Goal: Task Accomplishment & Management: Manage account settings

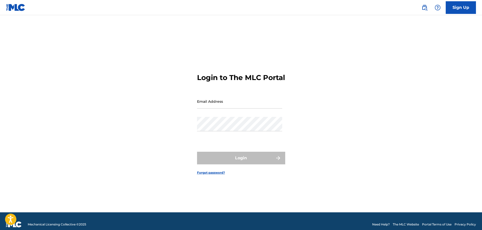
click at [229, 104] on input "Email Address" at bounding box center [239, 101] width 85 height 14
type input "[EMAIL_ADDRESS][DOMAIN_NAME]"
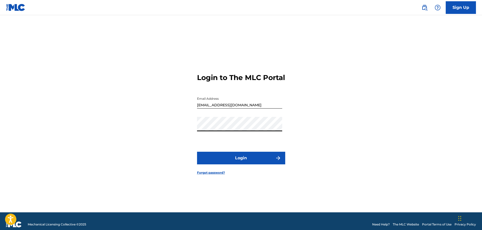
click at [247, 164] on button "Login" at bounding box center [241, 158] width 88 height 13
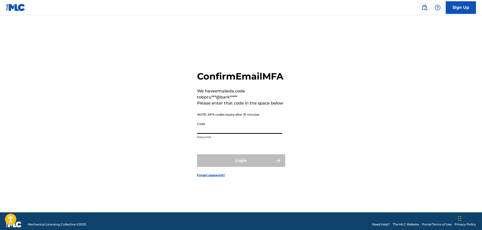
click at [223, 134] on input "Code" at bounding box center [239, 126] width 85 height 14
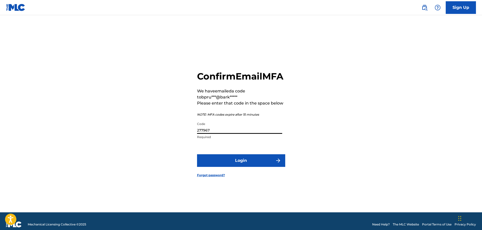
type input "277967"
click at [197, 154] on button "Login" at bounding box center [241, 160] width 88 height 13
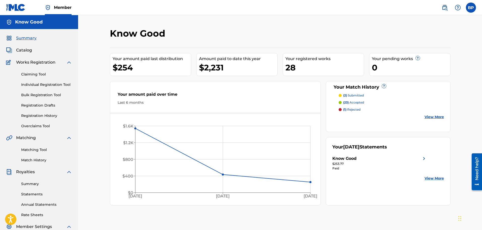
click at [54, 9] on span "Member" at bounding box center [63, 8] width 18 height 6
click at [464, 6] on div "BP [PERSON_NAME] [EMAIL_ADDRESS][DOMAIN_NAME] Notification Preferences Profile …" at bounding box center [456, 8] width 39 height 10
click at [467, 6] on label at bounding box center [471, 8] width 10 height 10
click at [471, 8] on input "[PERSON_NAME] [EMAIL_ADDRESS][DOMAIN_NAME] Notification Preferences Profile Log…" at bounding box center [471, 8] width 0 height 0
click at [427, 63] on div "Notification Preferences Profile Log out" at bounding box center [445, 63] width 63 height 34
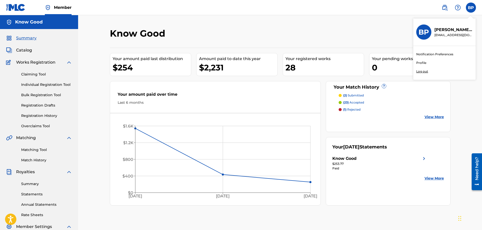
click at [471, 8] on input "[PERSON_NAME] [EMAIL_ADDRESS][DOMAIN_NAME] Notification Preferences Profile Log…" at bounding box center [471, 8] width 0 height 0
click at [422, 62] on link "Profile" at bounding box center [422, 63] width 10 height 5
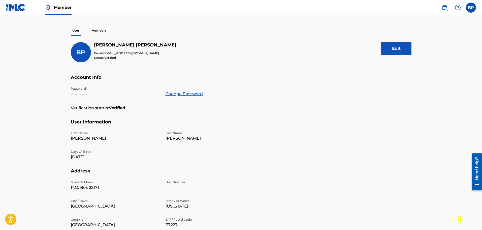
scroll to position [25, 0]
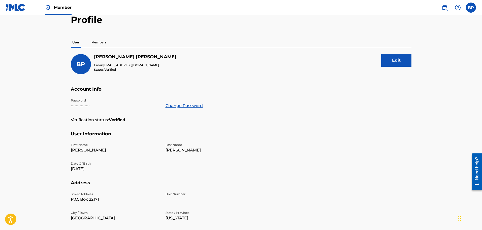
click at [98, 42] on p "Members" at bounding box center [99, 42] width 18 height 11
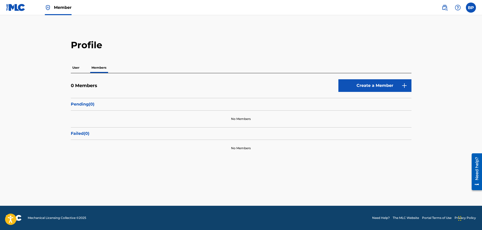
click at [78, 68] on p "User" at bounding box center [76, 67] width 10 height 11
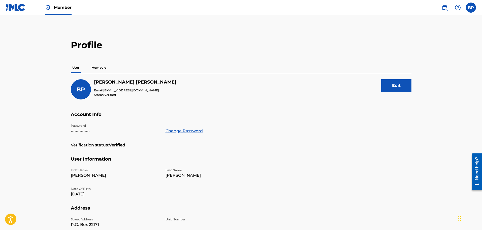
click at [59, 11] on link "Member" at bounding box center [58, 7] width 27 height 15
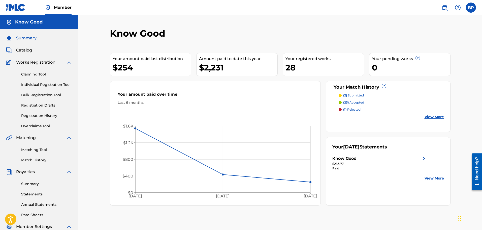
click at [26, 38] on span "Summary" at bounding box center [26, 38] width 20 height 6
click at [28, 38] on span "Summary" at bounding box center [26, 38] width 20 height 6
click at [7, 20] on img at bounding box center [9, 22] width 6 height 6
click at [57, 4] on link "Member" at bounding box center [58, 7] width 27 height 15
click at [45, 22] on div "Know Good" at bounding box center [39, 22] width 78 height 14
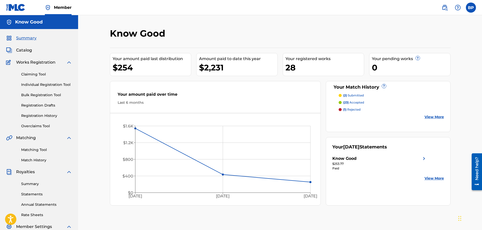
click at [8, 23] on img at bounding box center [9, 22] width 6 height 6
click at [29, 39] on span "Summary" at bounding box center [26, 38] width 20 height 6
click at [33, 23] on h5 "Know Good" at bounding box center [28, 22] width 27 height 6
click at [61, 10] on span "Member" at bounding box center [63, 8] width 18 height 6
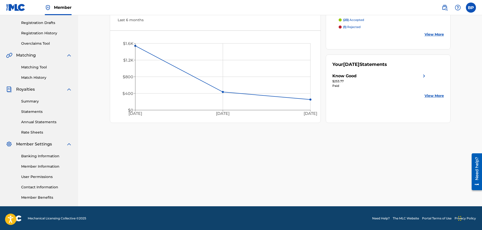
scroll to position [83, 0]
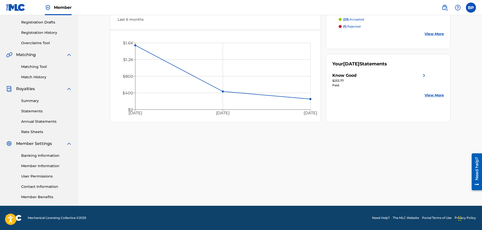
click at [46, 166] on link "Member Information" at bounding box center [46, 165] width 51 height 5
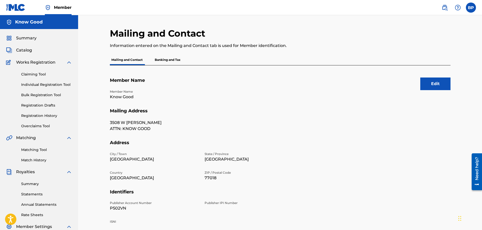
drag, startPoint x: 35, startPoint y: 75, endPoint x: 37, endPoint y: 75, distance: 2.8
click at [35, 75] on link "Claiming Tool" at bounding box center [46, 74] width 51 height 5
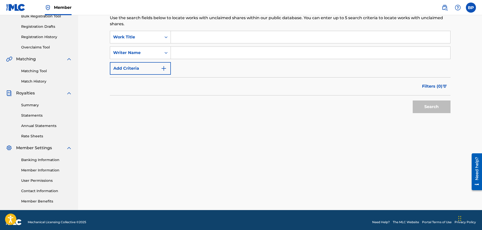
scroll to position [83, 0]
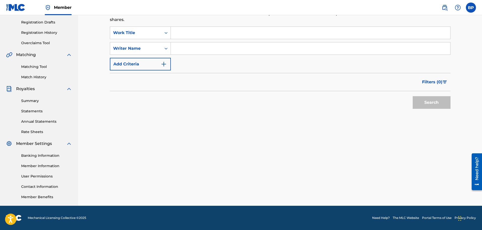
click at [46, 167] on link "Member Information" at bounding box center [46, 165] width 51 height 5
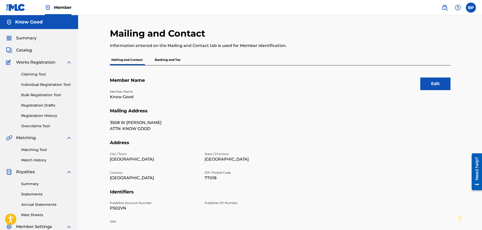
click at [55, 6] on span "Member" at bounding box center [63, 8] width 18 height 6
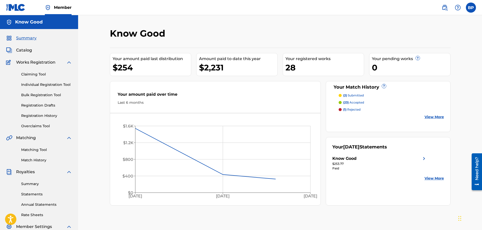
drag, startPoint x: 178, startPoint y: 23, endPoint x: 172, endPoint y: 28, distance: 7.5
click at [178, 23] on div "Know Good Your amount paid last distribution $254 Amount paid to date this year…" at bounding box center [280, 151] width 404 height 273
drag, startPoint x: 151, startPoint y: 35, endPoint x: 153, endPoint y: 35, distance: 2.8
click at [152, 35] on h2 "Know Good" at bounding box center [139, 33] width 58 height 11
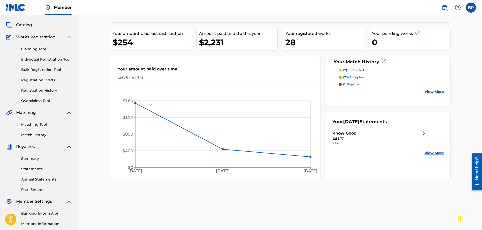
click at [476, 8] on label at bounding box center [471, 8] width 10 height 10
click at [471, 8] on input "[PERSON_NAME] [EMAIL_ADDRESS][DOMAIN_NAME] Notification Preferences Profile Log…" at bounding box center [471, 8] width 0 height 0
click at [423, 63] on link "Profile" at bounding box center [422, 63] width 10 height 5
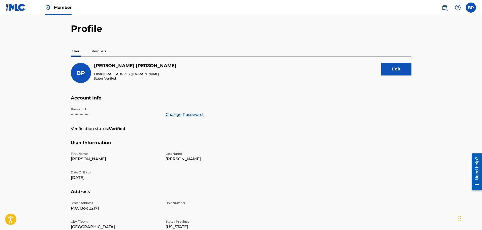
scroll to position [25, 0]
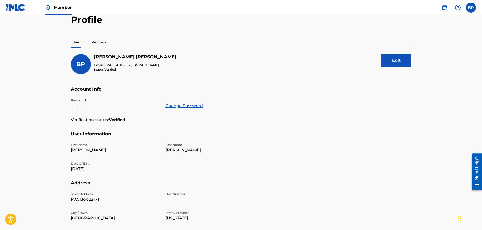
click at [95, 42] on p "Members" at bounding box center [99, 42] width 18 height 11
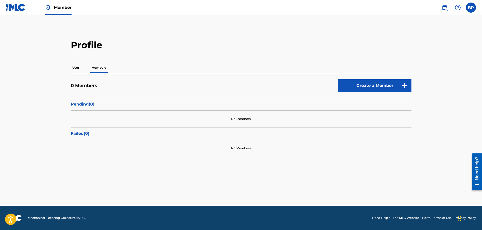
click at [80, 72] on p "User" at bounding box center [76, 67] width 10 height 11
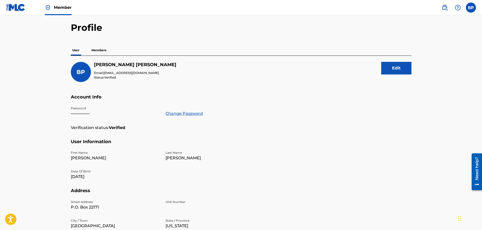
scroll to position [9, 0]
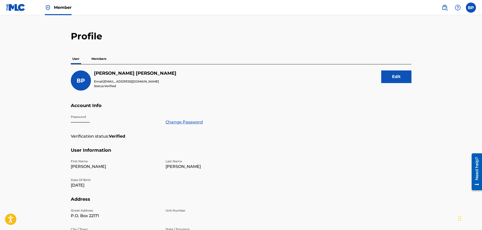
click at [102, 57] on p "Members" at bounding box center [99, 58] width 18 height 11
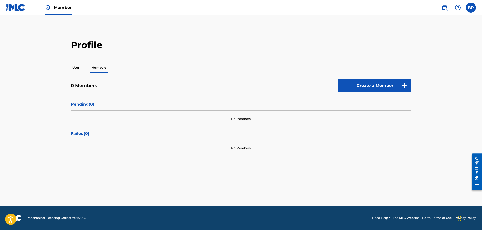
click at [22, 11] on link at bounding box center [15, 7] width 19 height 15
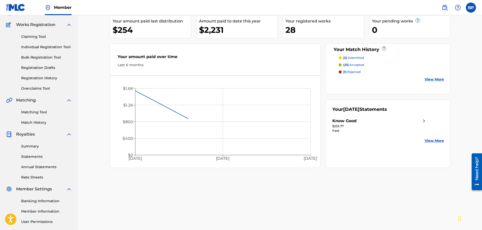
scroll to position [83, 0]
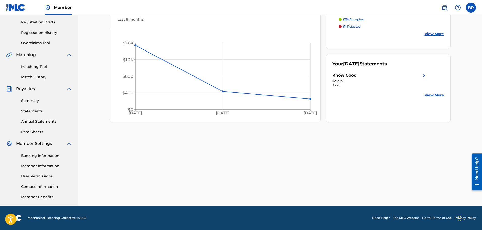
click at [40, 164] on link "Member Information" at bounding box center [46, 165] width 51 height 5
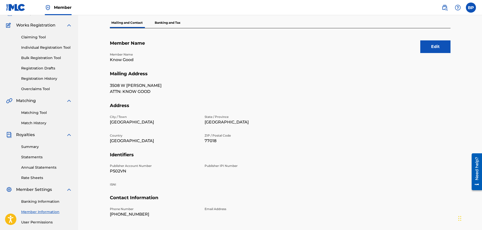
scroll to position [25, 0]
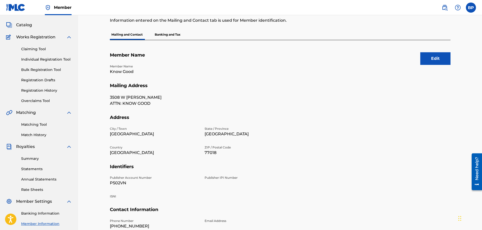
click at [171, 32] on p "Banking and Tax" at bounding box center [167, 34] width 29 height 11
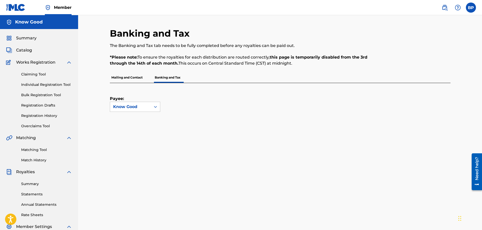
click at [138, 80] on p "Mailing and Contact" at bounding box center [127, 77] width 34 height 11
